Goal: Information Seeking & Learning: Understand process/instructions

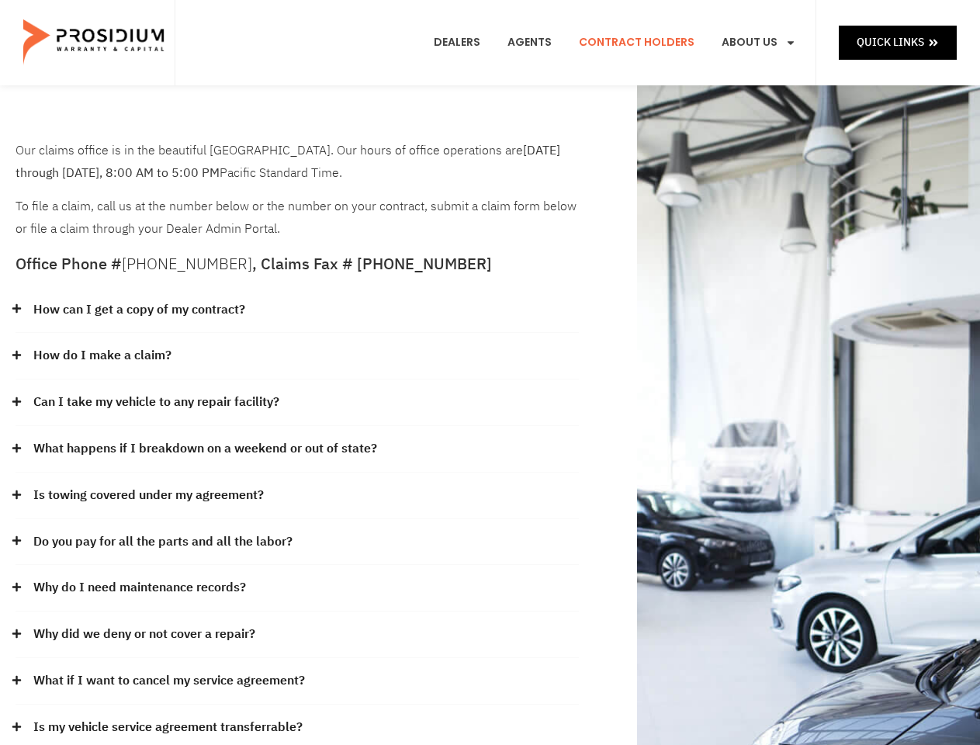
click at [490, 373] on div "How do I make a claim?" at bounding box center [298, 356] width 564 height 47
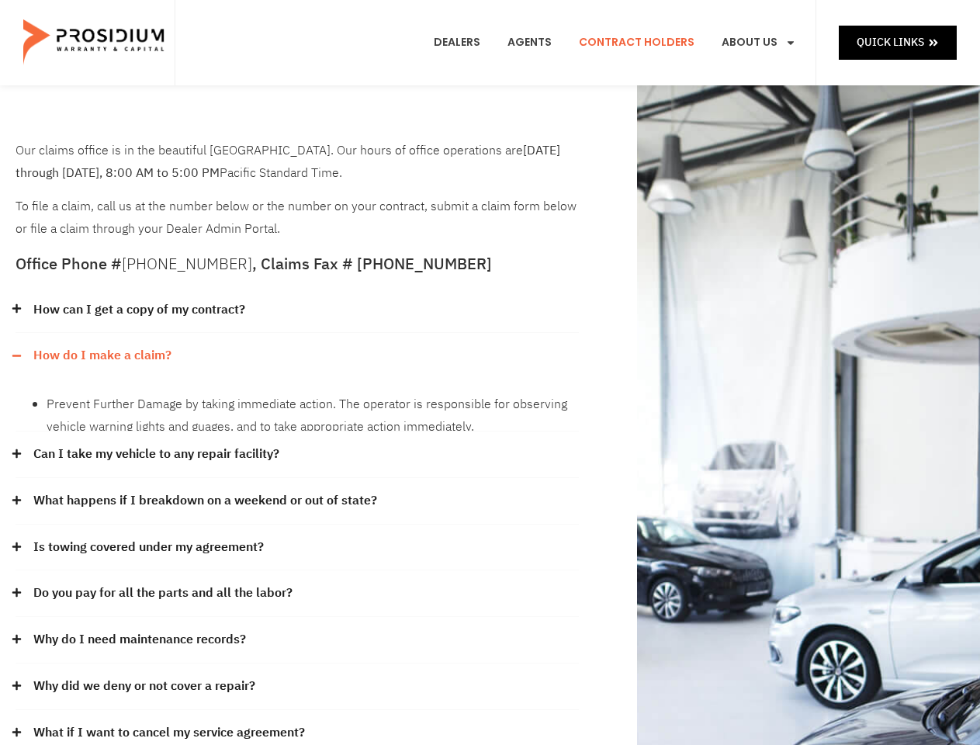
click at [297, 310] on div "How can I get a copy of my contract?" at bounding box center [298, 310] width 564 height 47
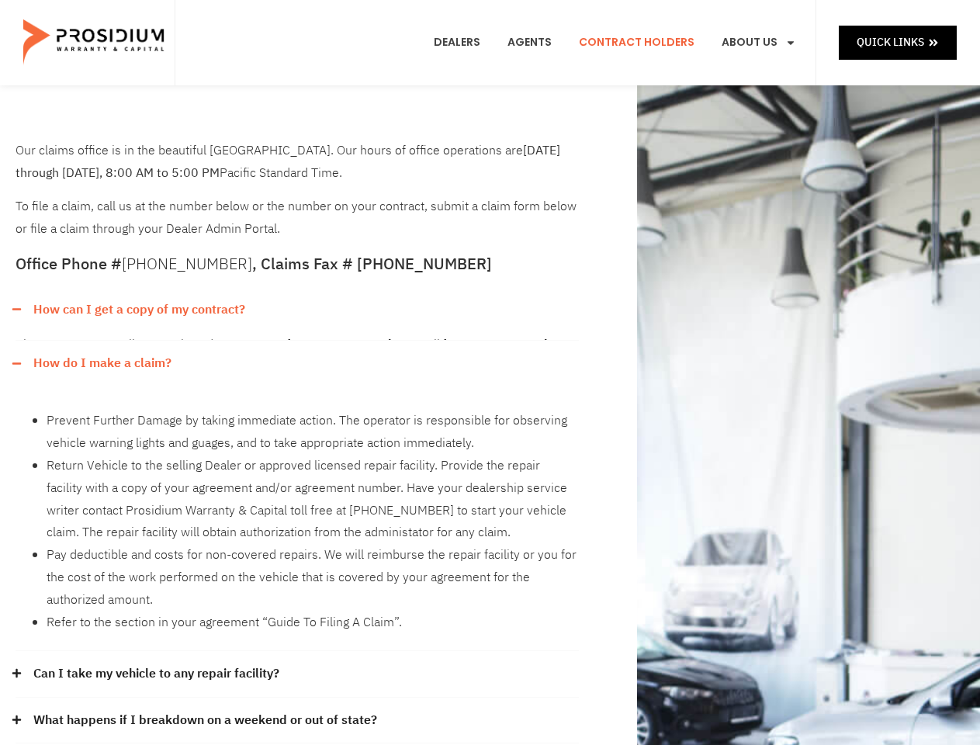
click at [138, 310] on link "How can I get a copy of my contract?" at bounding box center [139, 310] width 212 height 23
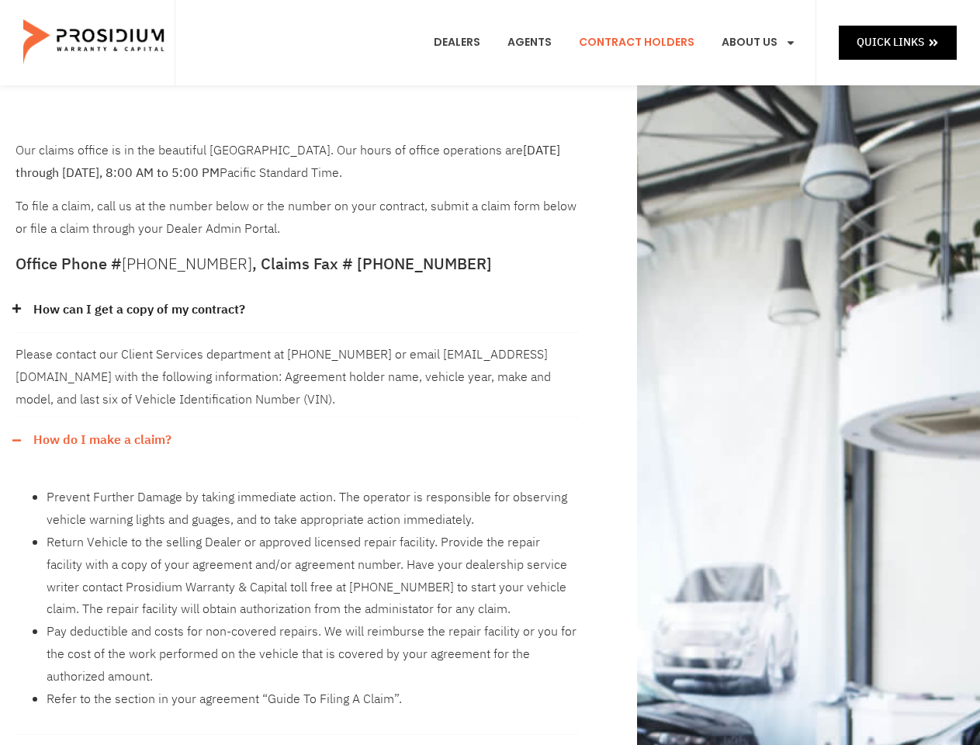
click at [297, 356] on div "Please contact our Client Services department at [PHONE_NUMBER] or email [EMAIL…" at bounding box center [298, 375] width 564 height 84
click at [102, 355] on div "Please contact our Client Services department at [PHONE_NUMBER] or email [EMAIL…" at bounding box center [298, 375] width 564 height 84
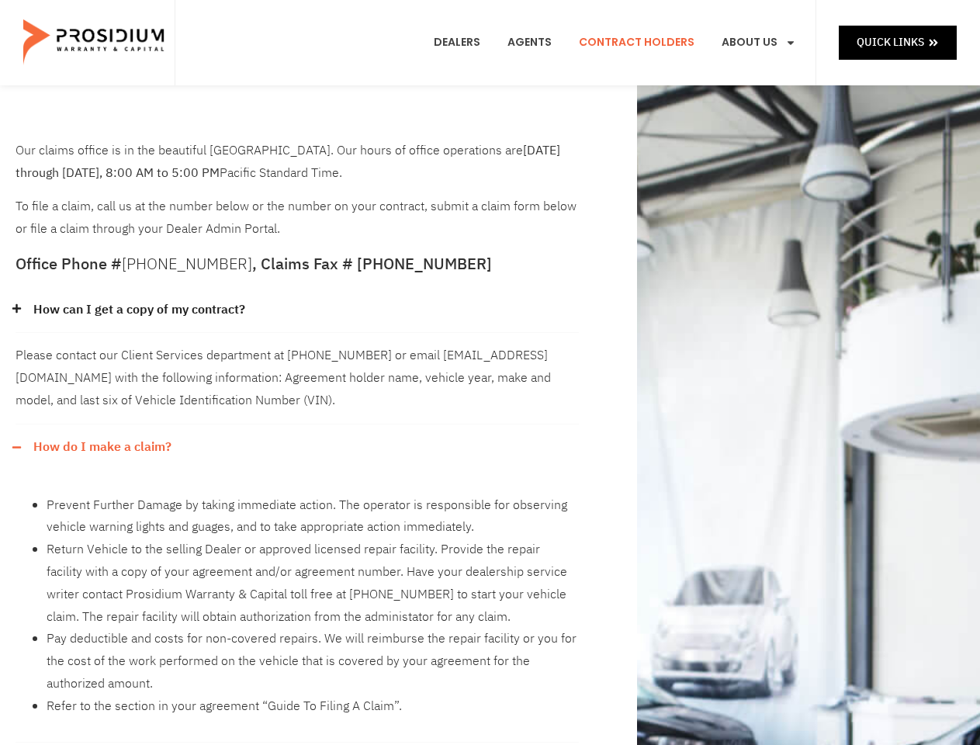
click at [297, 425] on div "How do I make a claim?" at bounding box center [298, 448] width 564 height 46
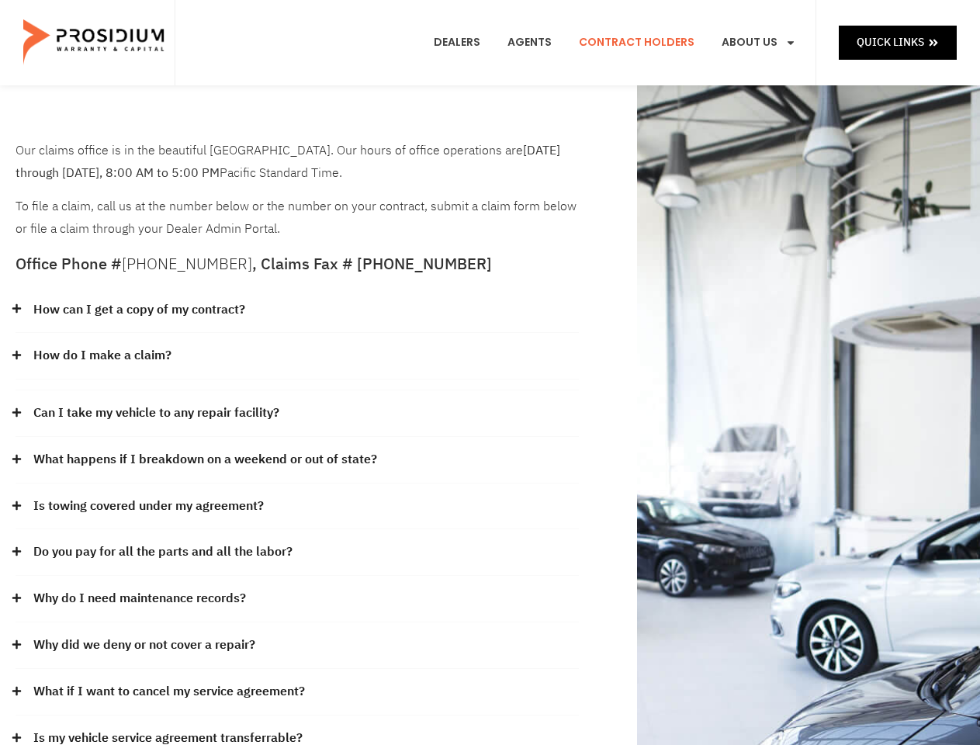
click at [157, 402] on div "How can I get a copy of my contract? Please contact our Client Services departm…" at bounding box center [298, 524] width 564 height 475
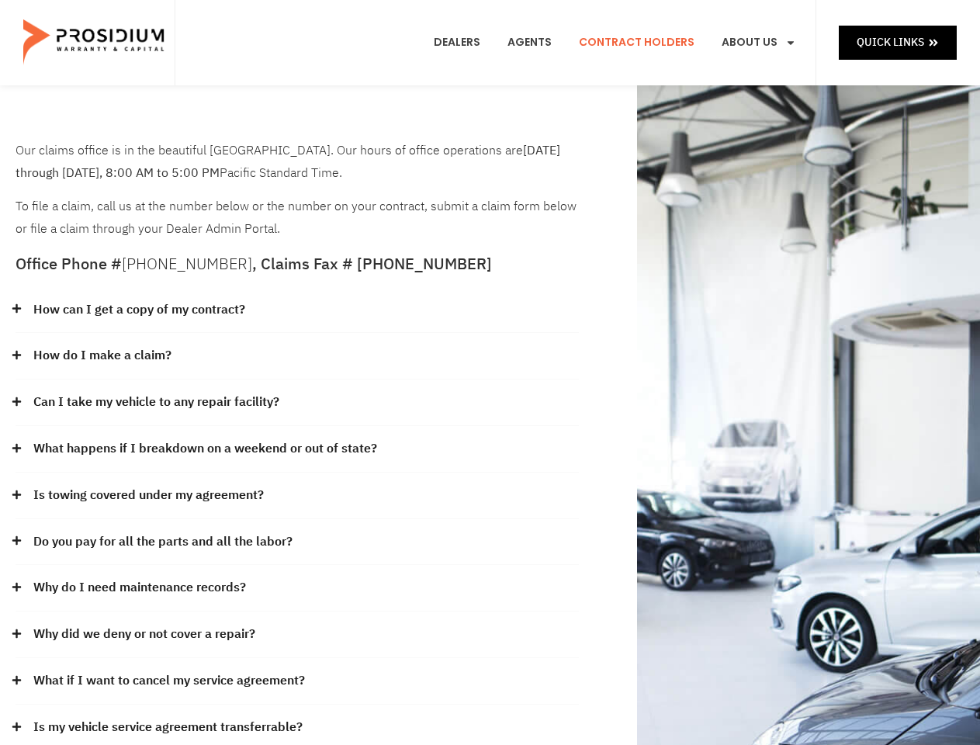
click at [297, 449] on link "What happens if I breakdown on a weekend or out of state?" at bounding box center [205, 449] width 344 height 23
click at [203, 449] on link "What happens if I breakdown on a weekend or out of state?" at bounding box center [205, 449] width 344 height 23
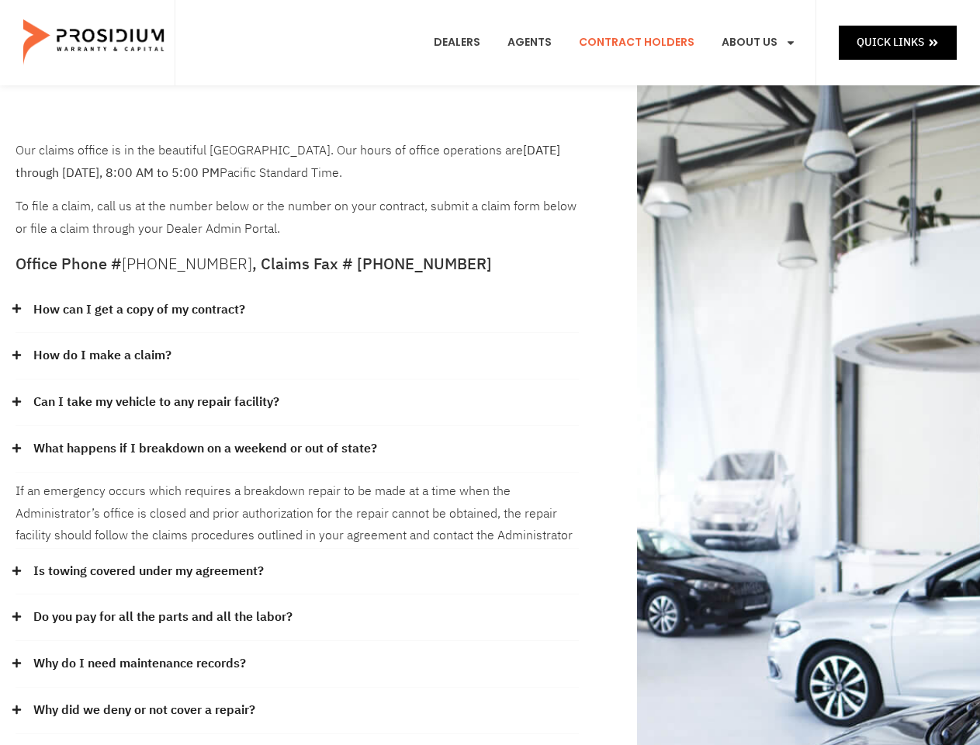
click at [297, 496] on div "If an emergency occurs which requires a breakdown repair to be made at a time w…" at bounding box center [298, 511] width 564 height 76
